Goal: Information Seeking & Learning: Find specific fact

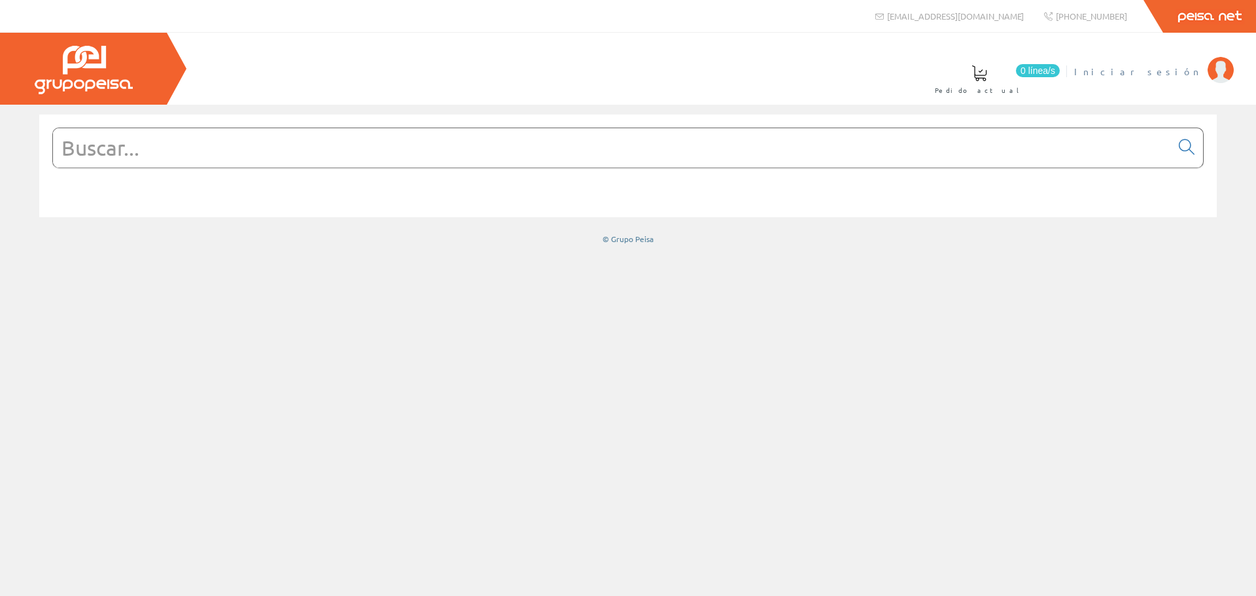
click at [1169, 75] on span "Iniciar sesión" at bounding box center [1137, 71] width 127 height 13
click at [324, 150] on input "text" at bounding box center [612, 147] width 1118 height 39
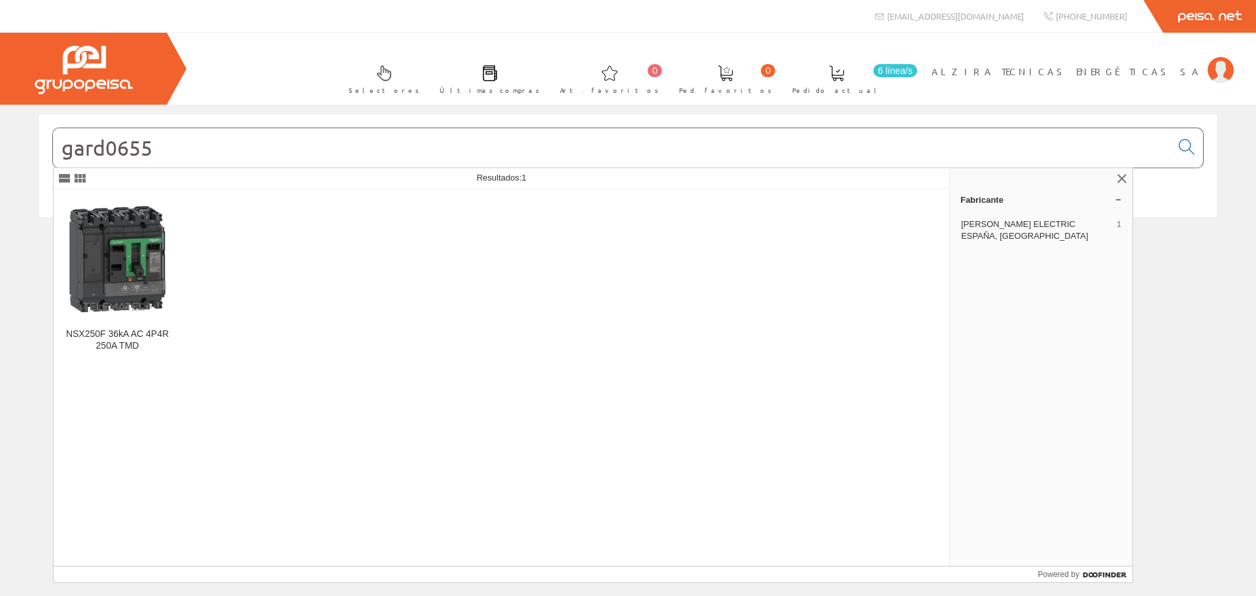
drag, startPoint x: 209, startPoint y: 146, endPoint x: 56, endPoint y: 147, distance: 153.0
click at [56, 147] on input "gard0655" at bounding box center [612, 147] width 1118 height 39
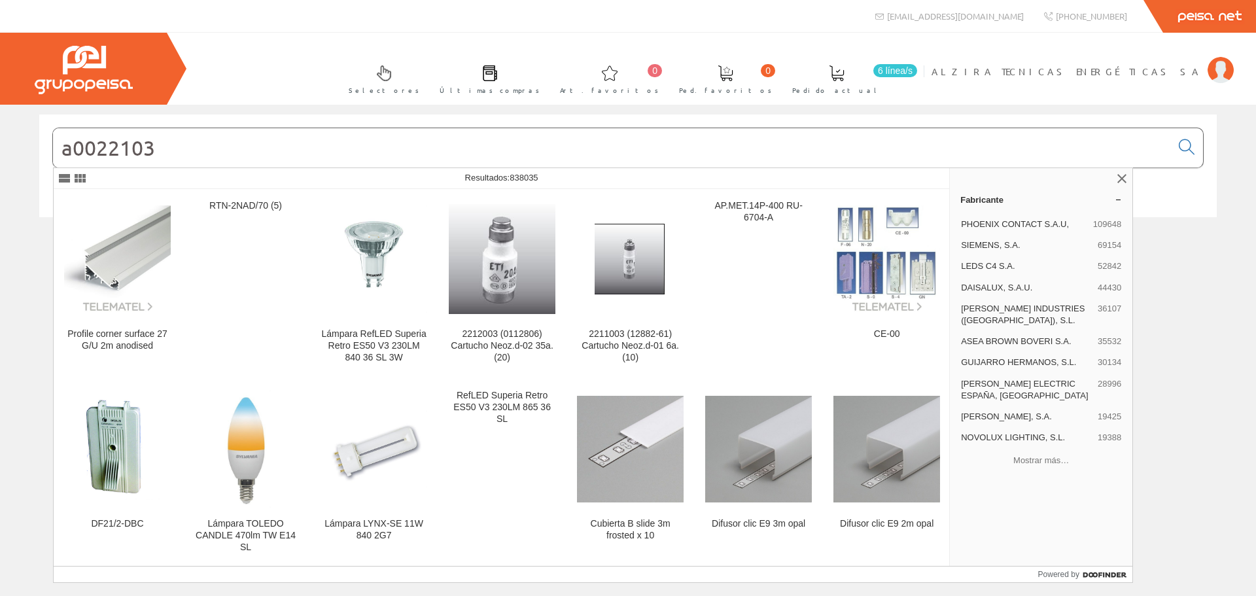
click at [75, 150] on input "a0022103" at bounding box center [612, 147] width 1118 height 39
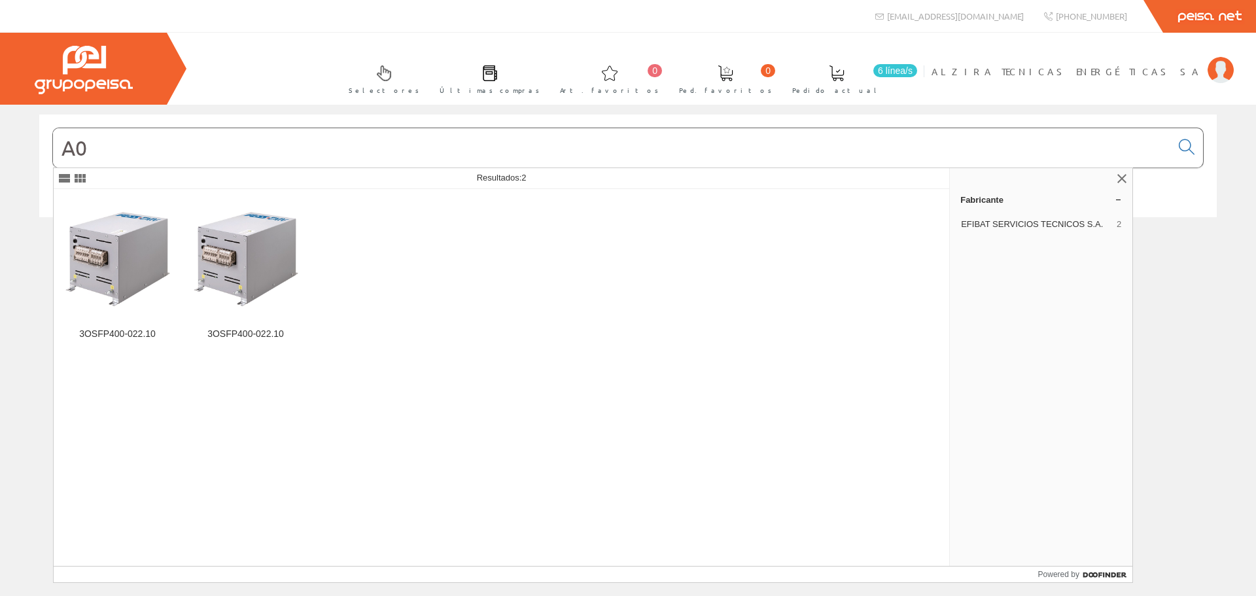
type input "A"
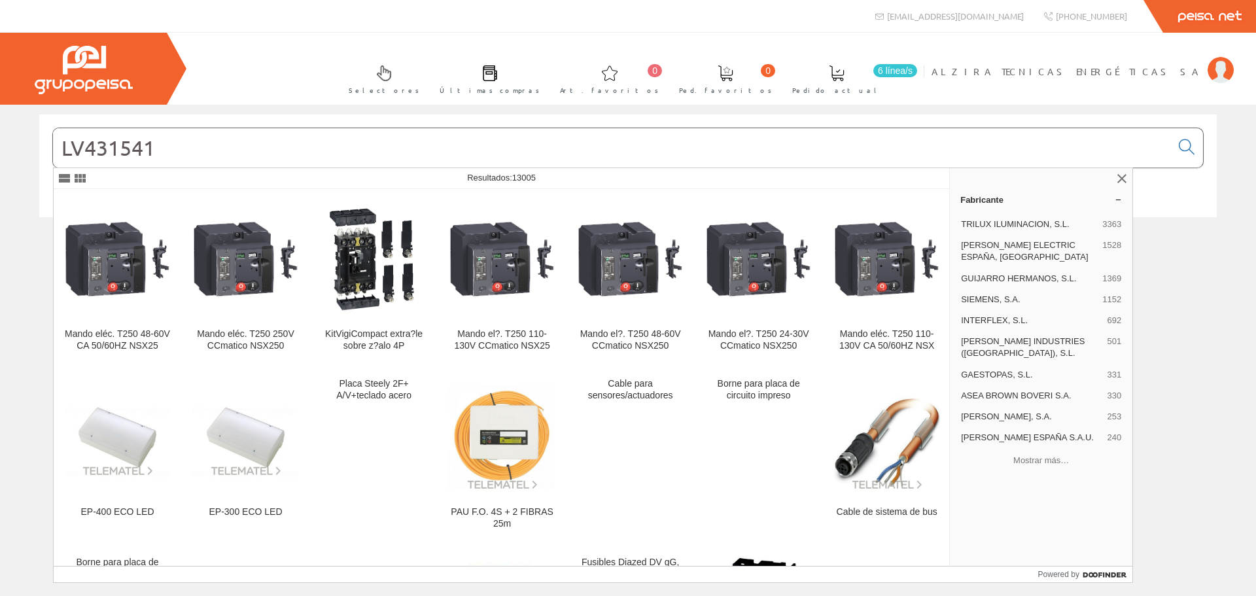
type input "LV431541"
